Goal: Task Accomplishment & Management: Complete application form

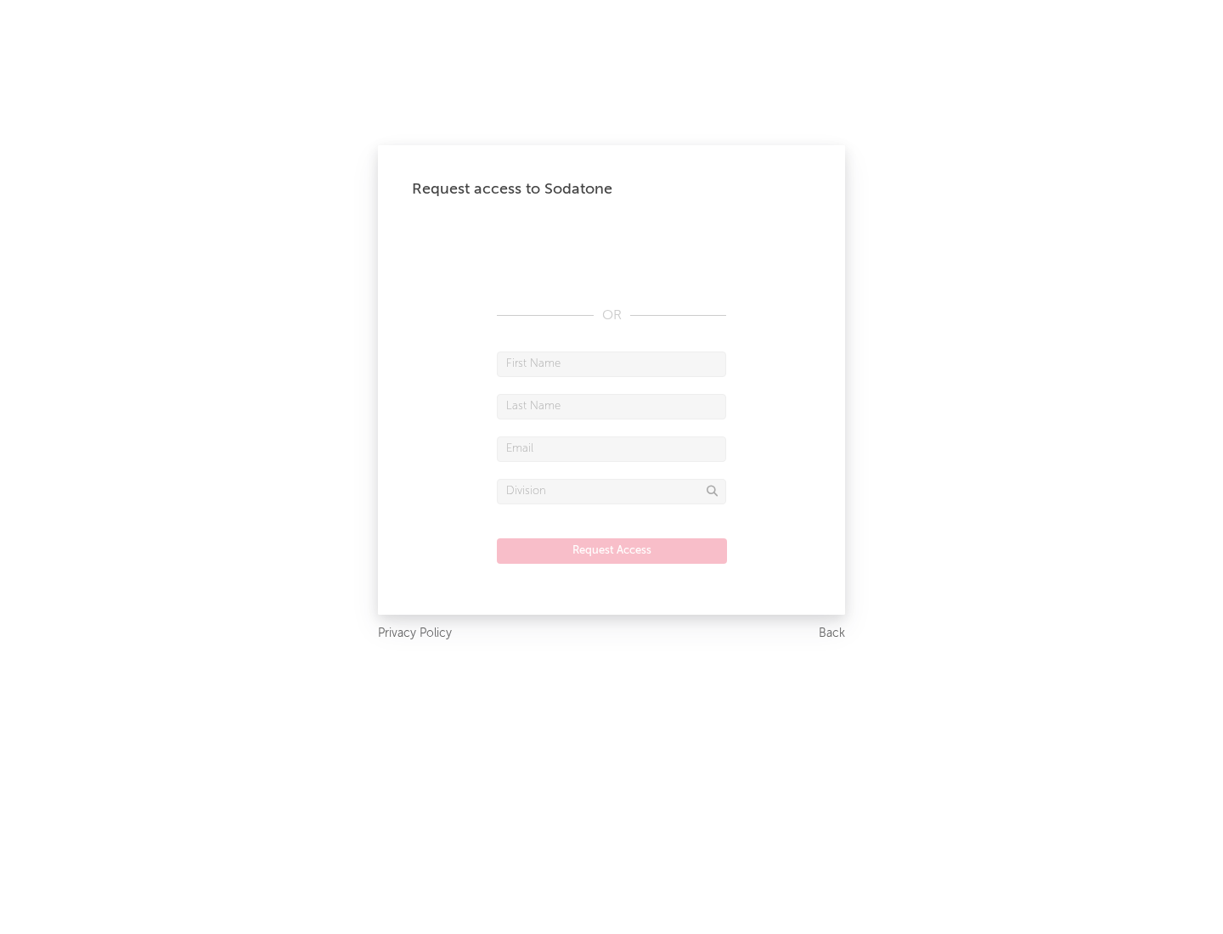
click at [611, 363] on input "text" at bounding box center [611, 364] width 229 height 25
type input "[PERSON_NAME]"
click at [611, 406] on input "text" at bounding box center [611, 406] width 229 height 25
type input "[PERSON_NAME]"
click at [611, 448] on input "text" at bounding box center [611, 448] width 229 height 25
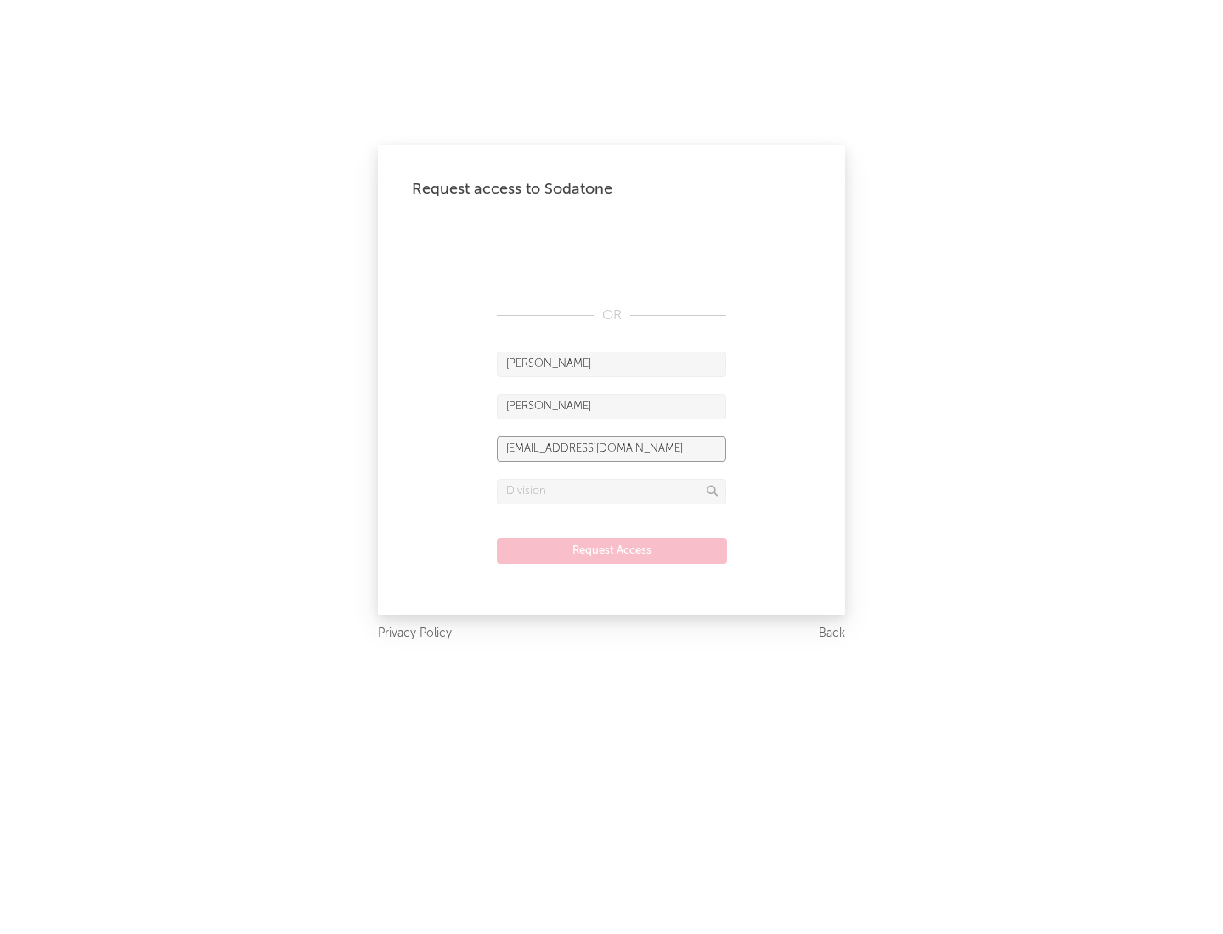
type input "[EMAIL_ADDRESS][DOMAIN_NAME]"
click at [611, 491] on input "text" at bounding box center [611, 491] width 229 height 25
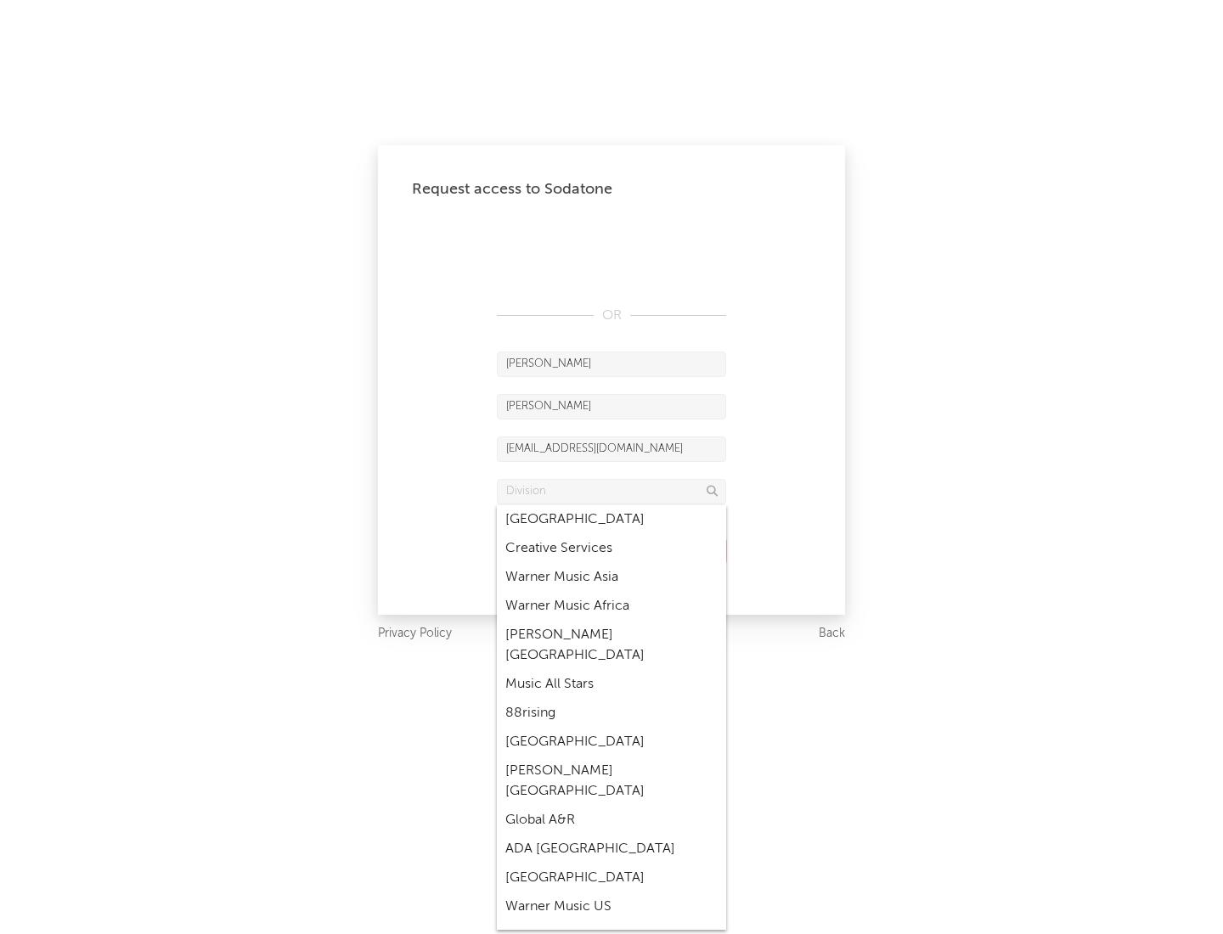
click at [611, 670] on div "Music All Stars" at bounding box center [611, 684] width 229 height 29
type input "Music All Stars"
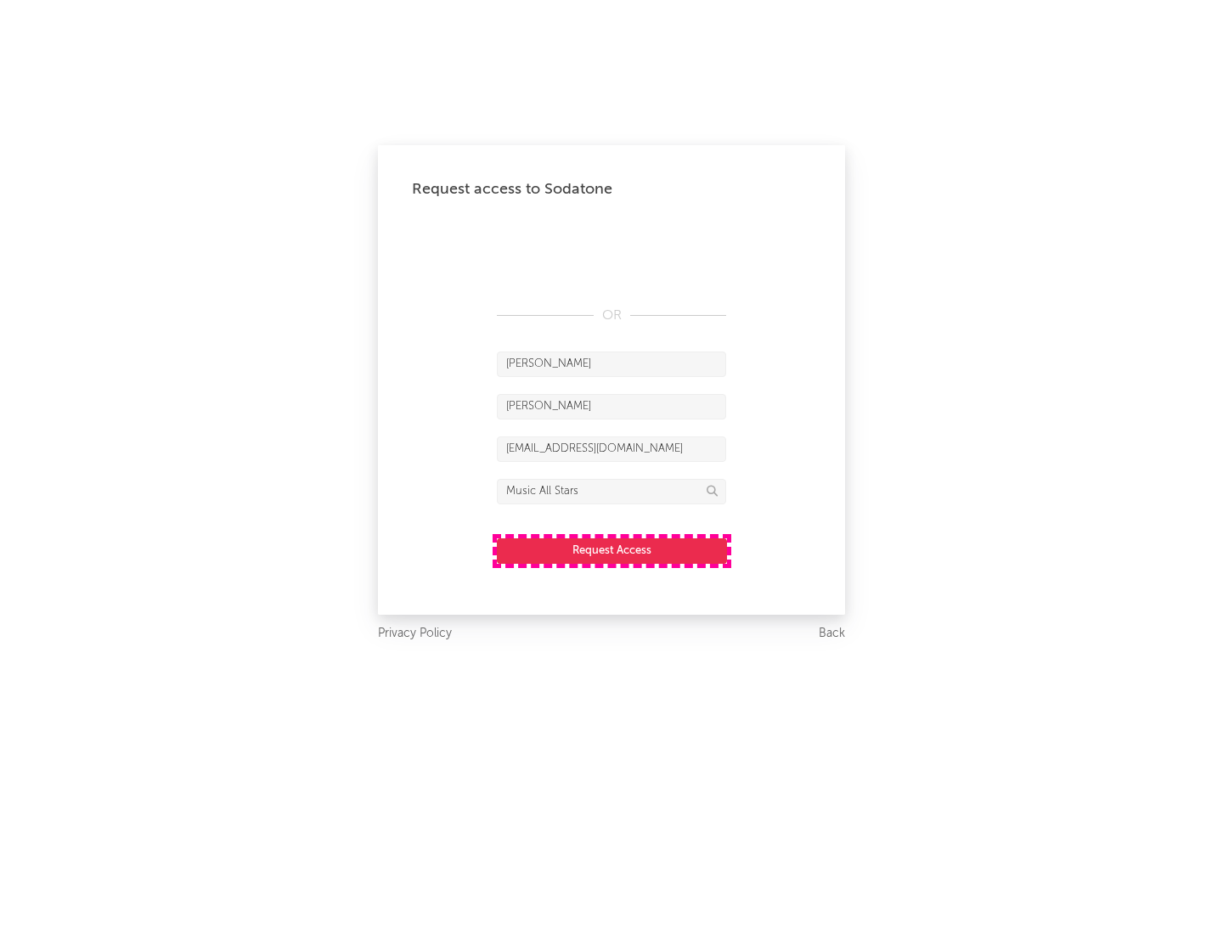
click at [611, 550] on button "Request Access" at bounding box center [612, 550] width 230 height 25
